Goal: Navigation & Orientation: Find specific page/section

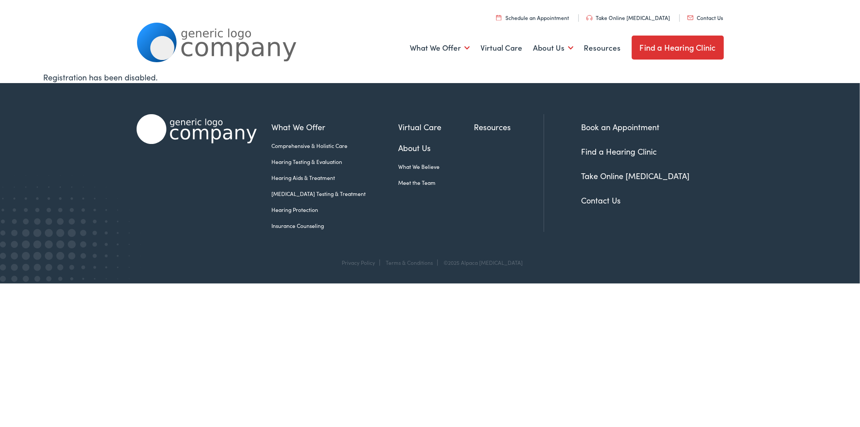
click at [683, 49] on link "Find a Hearing Clinic" at bounding box center [678, 48] width 92 height 24
